Goal: Check status: Check status

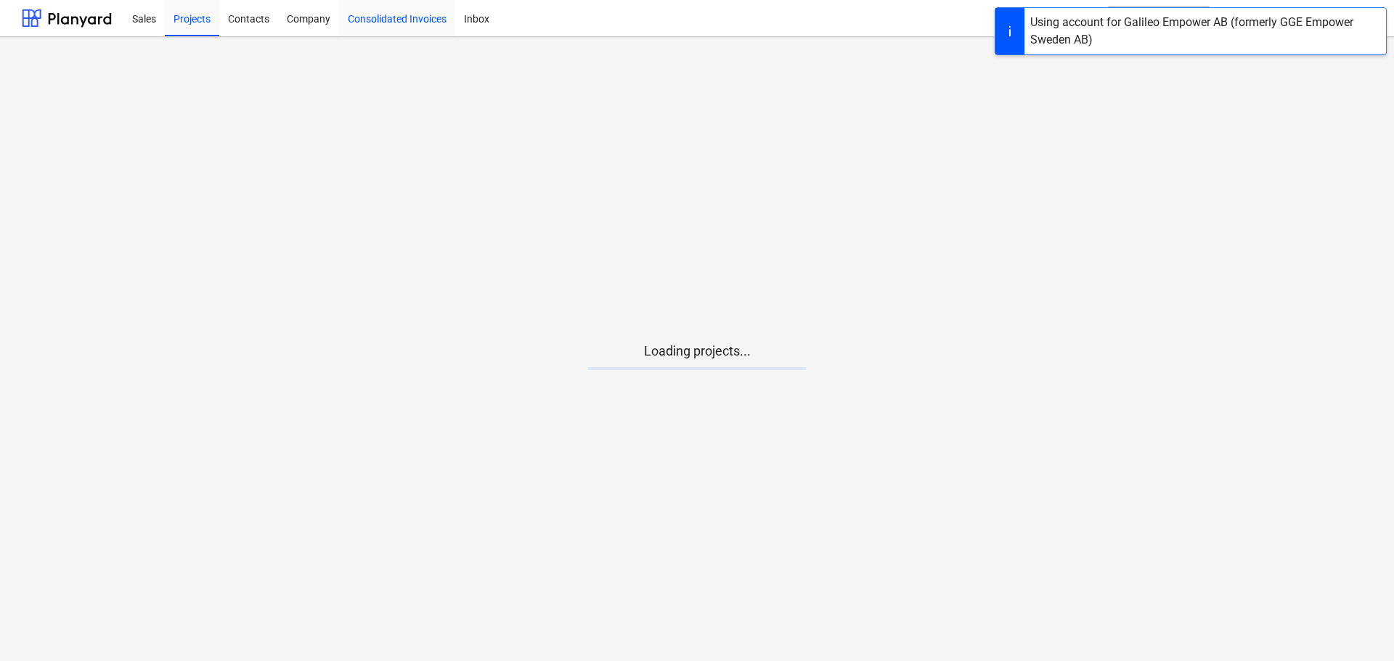
click at [388, 20] on div "Consolidated Invoices" at bounding box center [397, 17] width 116 height 37
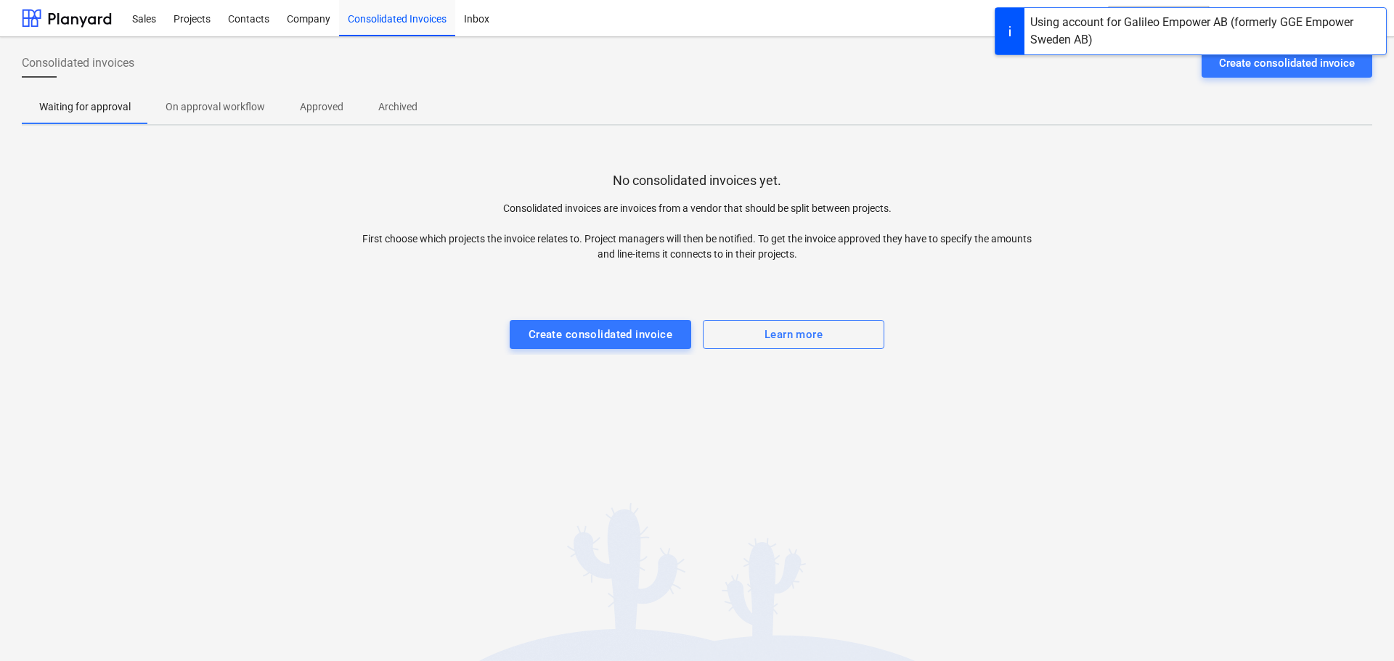
click at [319, 107] on p "Approved" at bounding box center [322, 106] width 44 height 15
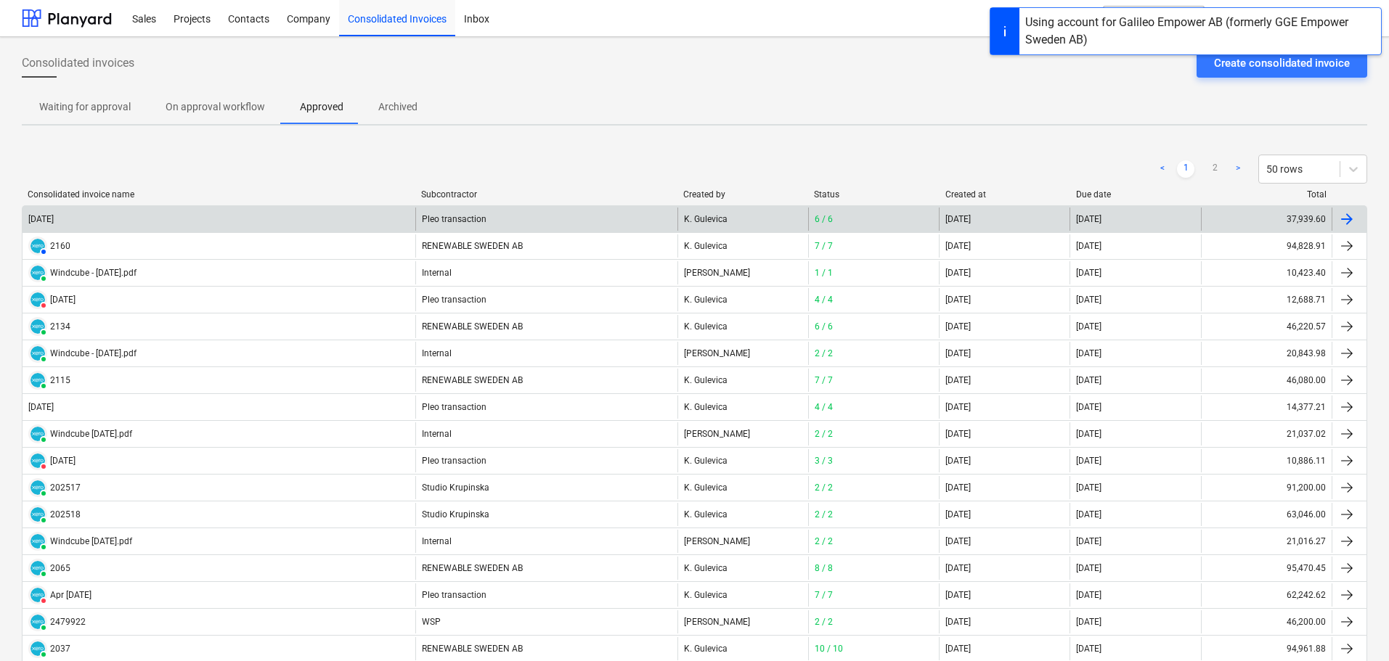
click at [366, 213] on div "[DATE]" at bounding box center [219, 219] width 393 height 23
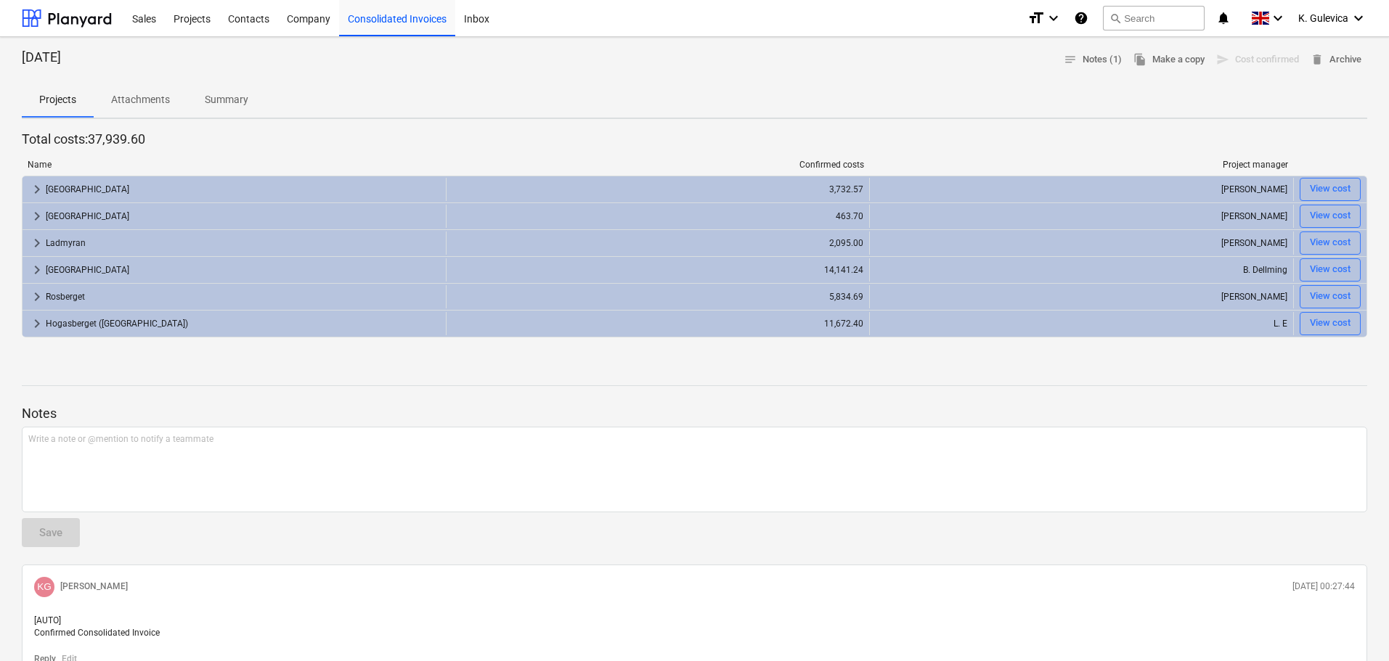
click at [220, 102] on p "Summary" at bounding box center [227, 99] width 44 height 15
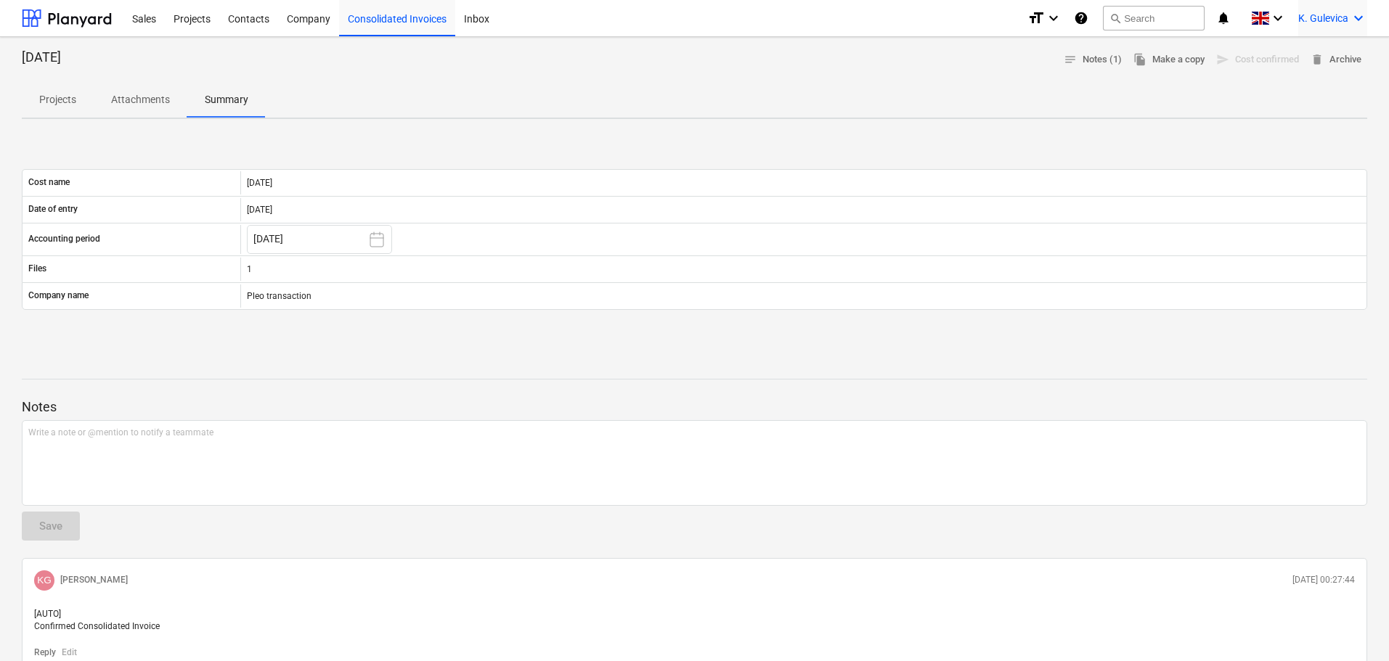
click at [1342, 20] on span "K. Gulevica" at bounding box center [1323, 18] width 50 height 12
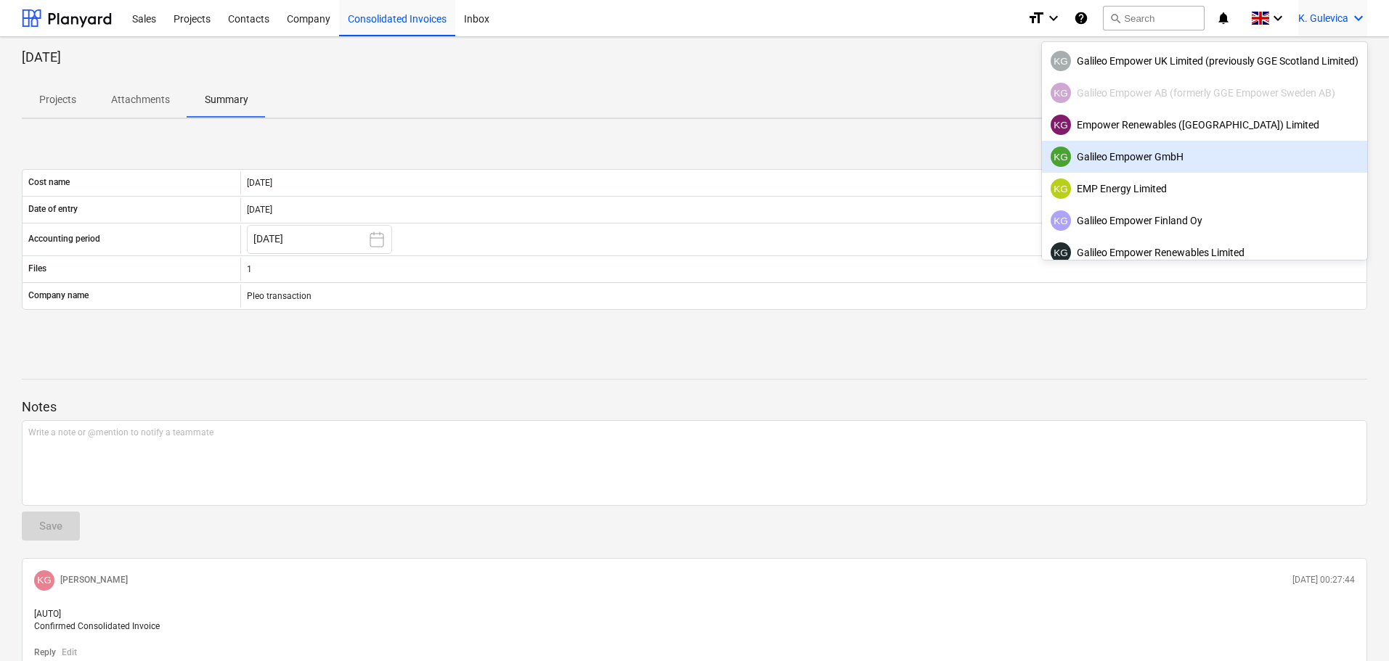
click at [1141, 158] on div "KG Galileo Empower GmbH" at bounding box center [1205, 157] width 308 height 20
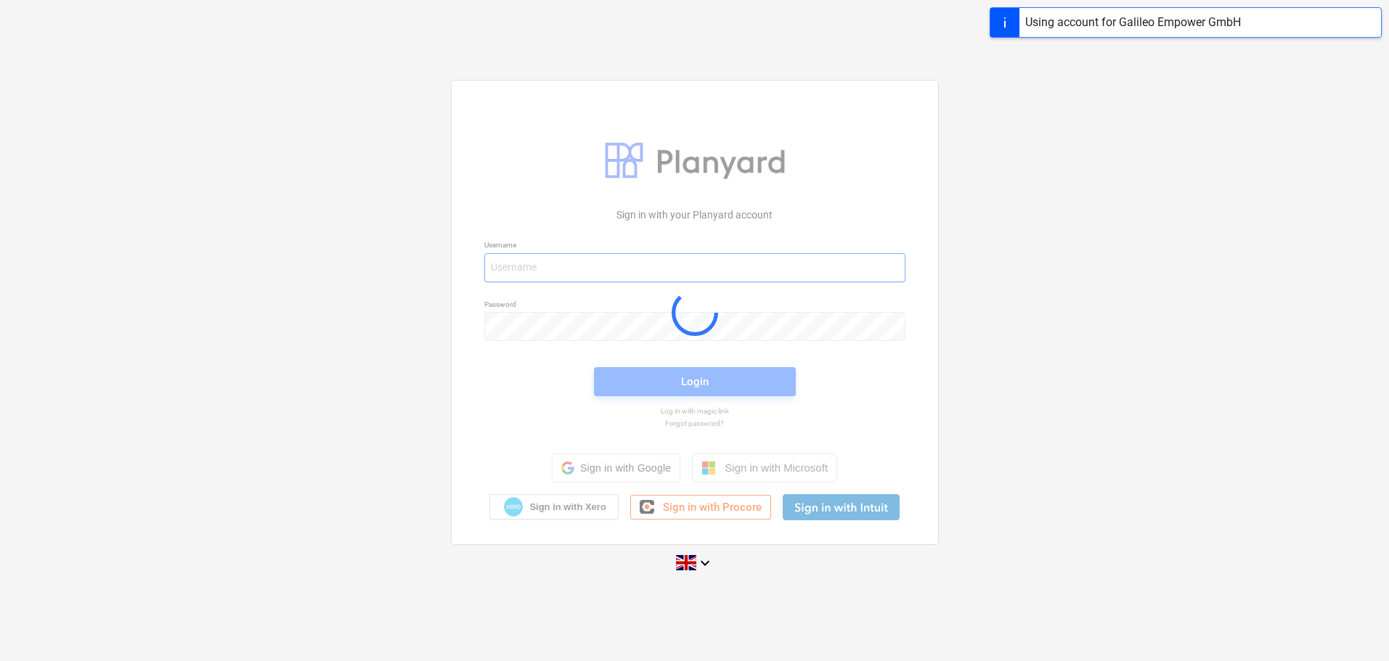
type input "[EMAIL_ADDRESS][DOMAIN_NAME]"
